Goal: Consume media (video, audio)

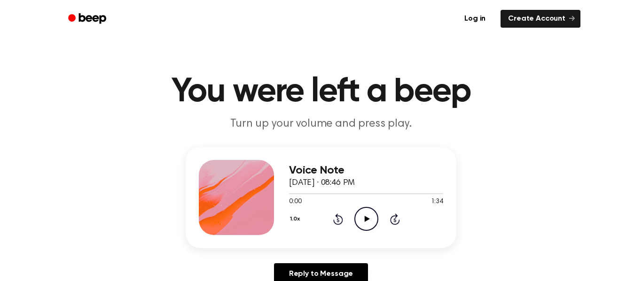
click at [393, 217] on icon at bounding box center [395, 219] width 10 height 11
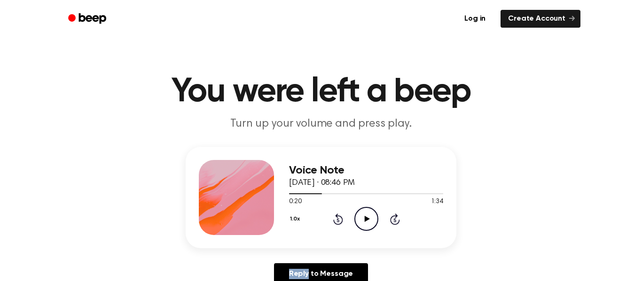
click at [393, 217] on icon at bounding box center [395, 219] width 10 height 11
click at [393, 218] on icon "Skip 5 seconds" at bounding box center [394, 219] width 10 height 12
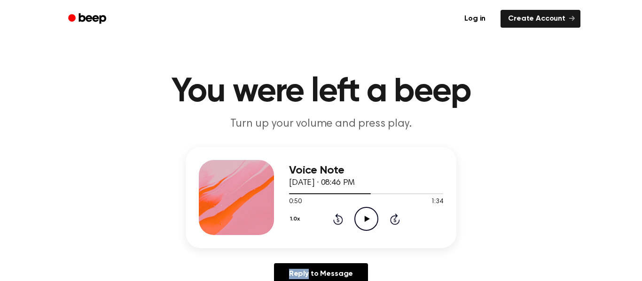
click at [393, 218] on icon "Skip 5 seconds" at bounding box center [394, 219] width 10 height 12
click at [369, 223] on icon "Play Audio" at bounding box center [366, 219] width 24 height 24
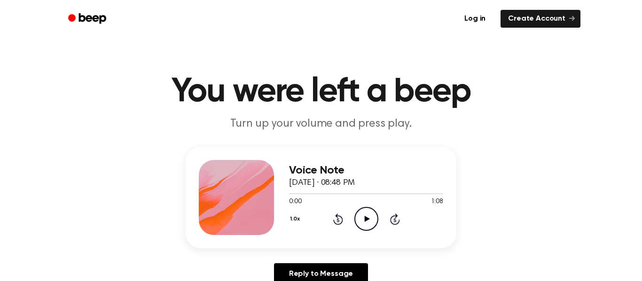
click at [356, 227] on icon "Play Audio" at bounding box center [366, 219] width 24 height 24
click at [363, 218] on icon "Pause Audio" at bounding box center [366, 219] width 24 height 24
click at [363, 218] on icon "Play Audio" at bounding box center [366, 219] width 24 height 24
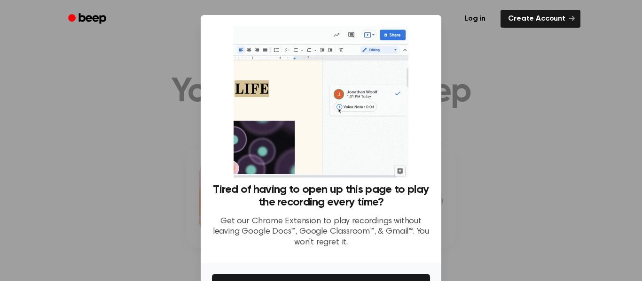
click at [144, 240] on div at bounding box center [321, 140] width 642 height 281
click at [327, 279] on button "Get It Now" at bounding box center [321, 284] width 218 height 21
